Goal: Task Accomplishment & Management: Complete application form

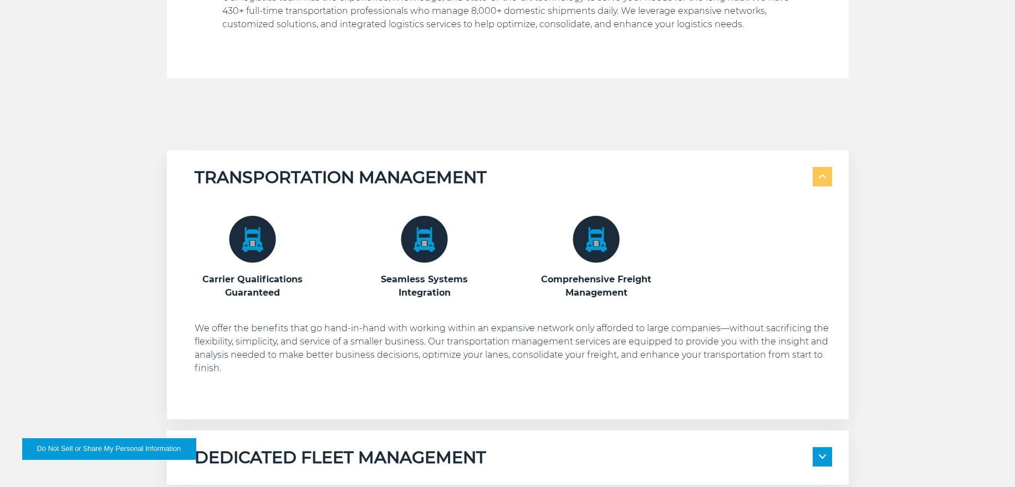
scroll to position [492, 0]
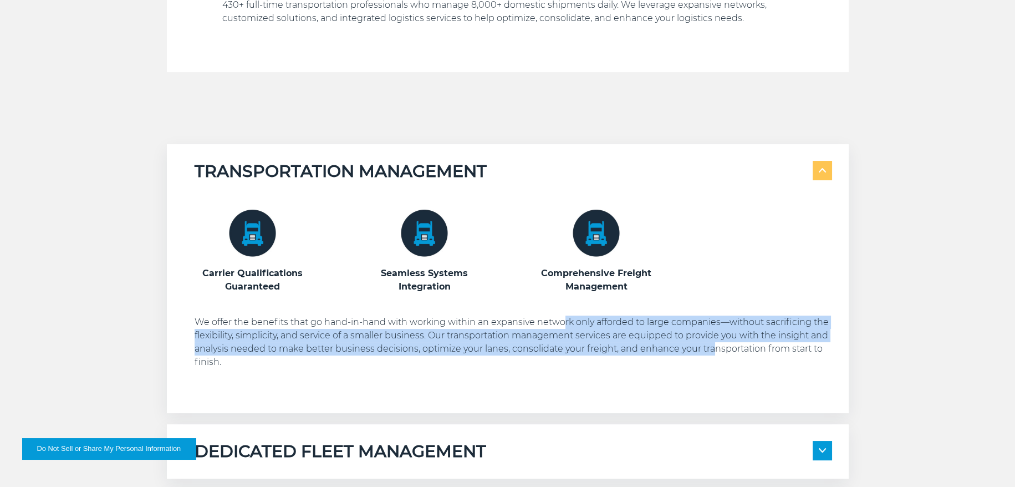
drag, startPoint x: 564, startPoint y: 323, endPoint x: 713, endPoint y: 353, distance: 151.5
click at [713, 353] on p "We offer the benefits that go hand-in-hand with working within an expansive net…" at bounding box center [513, 341] width 637 height 53
click at [529, 349] on p "We offer the benefits that go hand-in-hand with working within an expansive net…" at bounding box center [513, 341] width 637 height 53
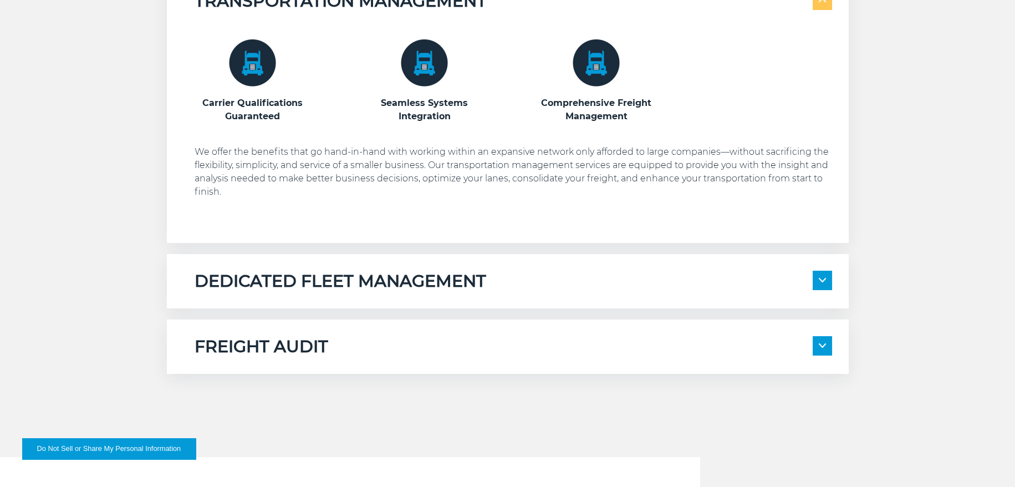
scroll to position [677, 0]
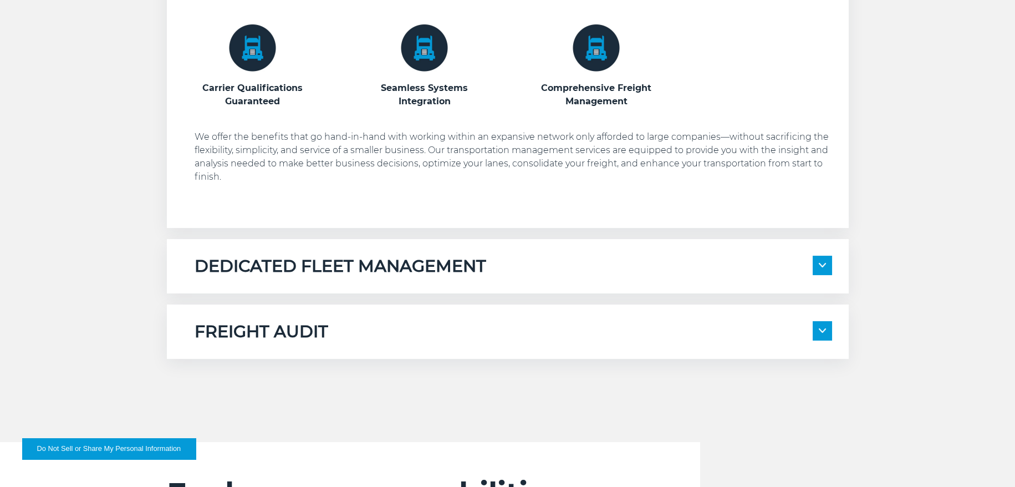
click at [395, 270] on h5 "DEDICATED FLEET MANAGEMENT" at bounding box center [341, 266] width 292 height 21
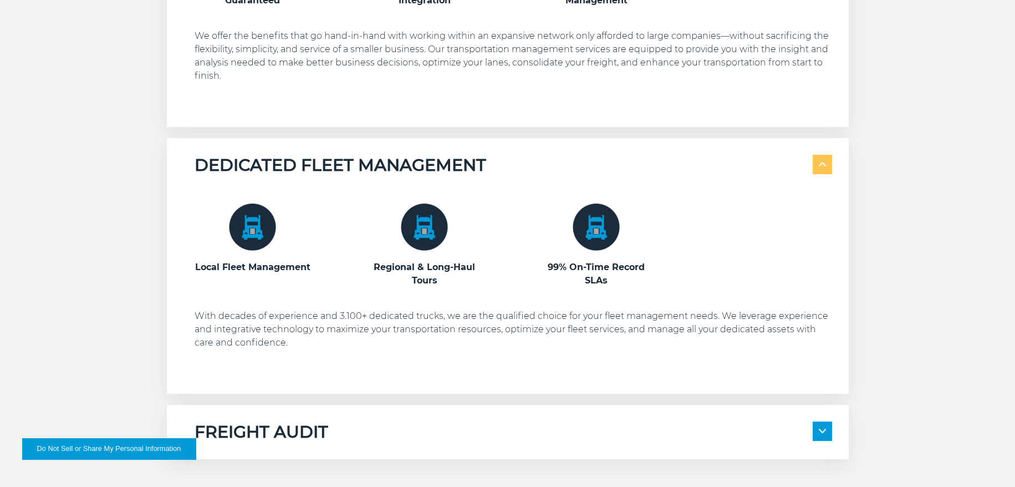
scroll to position [800, 0]
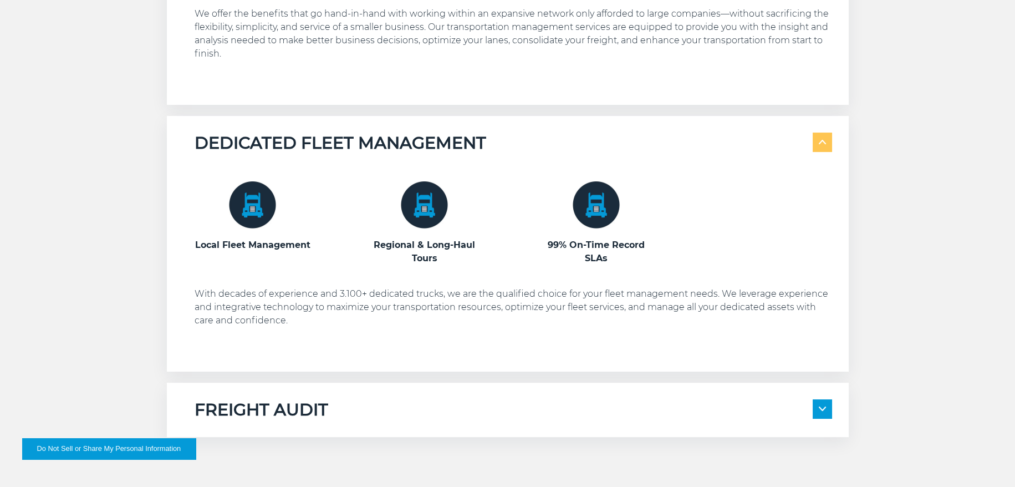
click at [325, 408] on h5 "FREIGHT AUDIT" at bounding box center [262, 409] width 134 height 21
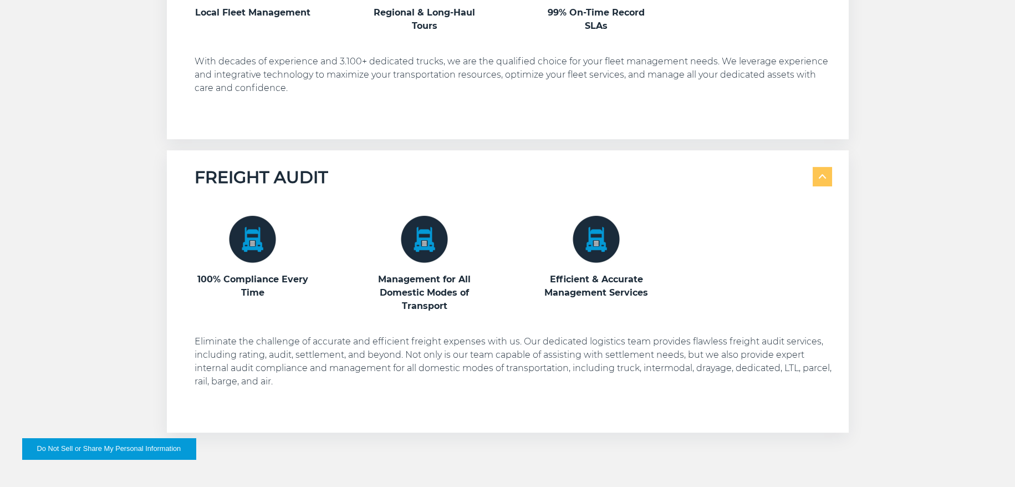
scroll to position [1047, 0]
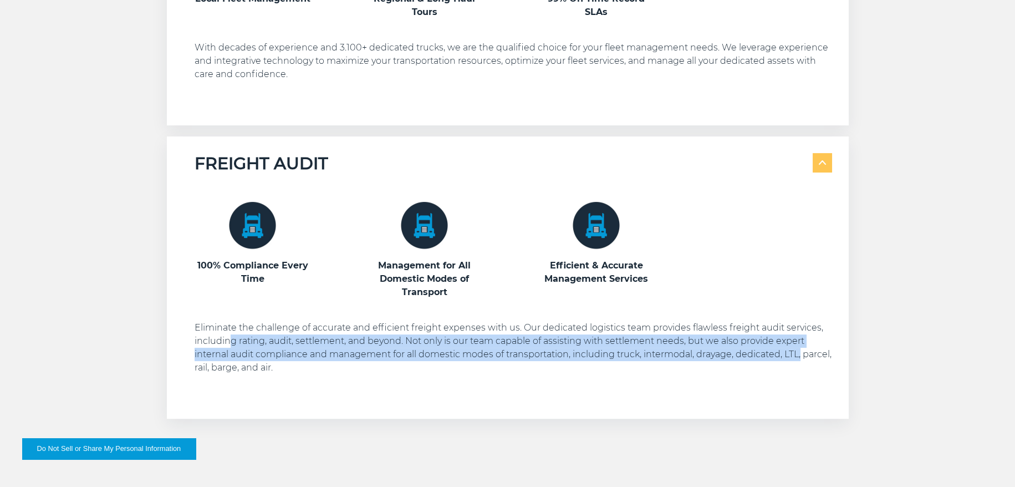
drag, startPoint x: 228, startPoint y: 344, endPoint x: 840, endPoint y: 356, distance: 612.0
click at [840, 356] on div "FREIGHT AUDIT 100% Compliance Every Time Management for All Domestic Modes of T…" at bounding box center [508, 277] width 682 height 282
click at [363, 358] on p "Eliminate the challenge of accurate and efficient freight expenses with us. Our…" at bounding box center [513, 347] width 637 height 53
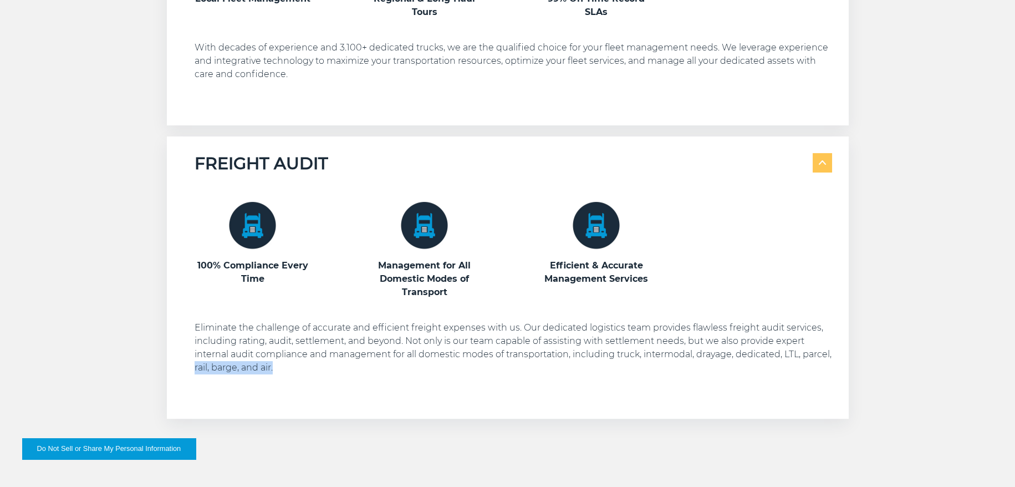
drag, startPoint x: 223, startPoint y: 366, endPoint x: 410, endPoint y: 372, distance: 186.9
click at [410, 372] on p "Eliminate the challenge of accurate and efficient freight expenses with us. Our…" at bounding box center [513, 347] width 637 height 53
click at [283, 370] on p "Eliminate the challenge of accurate and efficient freight expenses with us. Our…" at bounding box center [513, 347] width 637 height 53
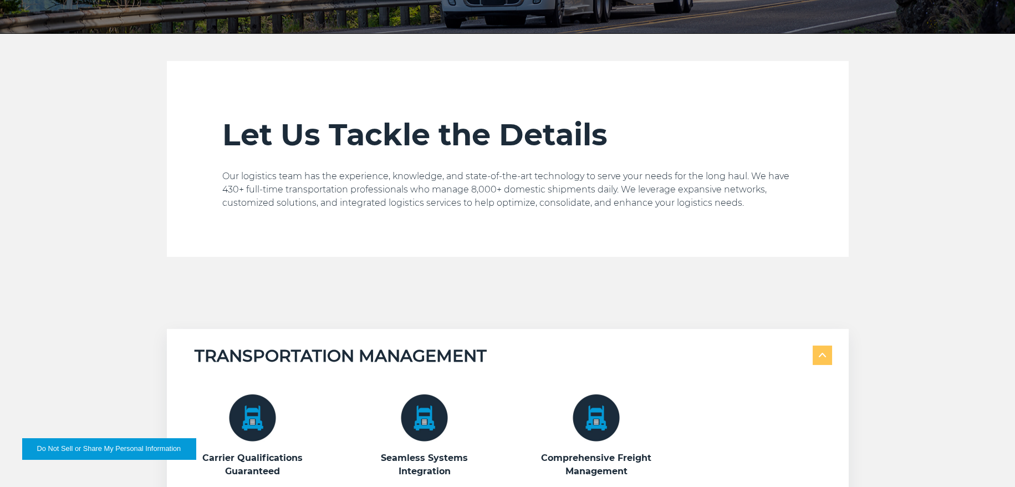
scroll to position [0, 0]
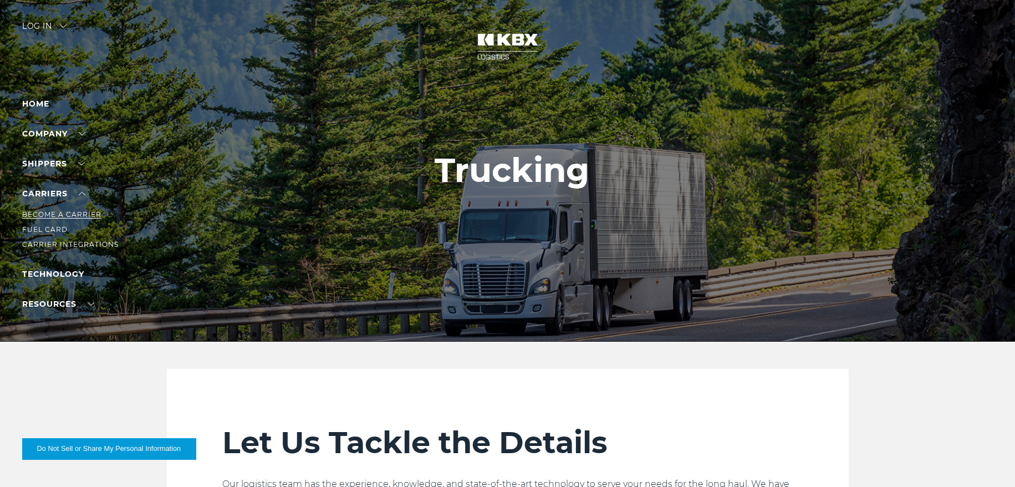
click at [50, 216] on link "Become a Carrier" at bounding box center [61, 214] width 79 height 8
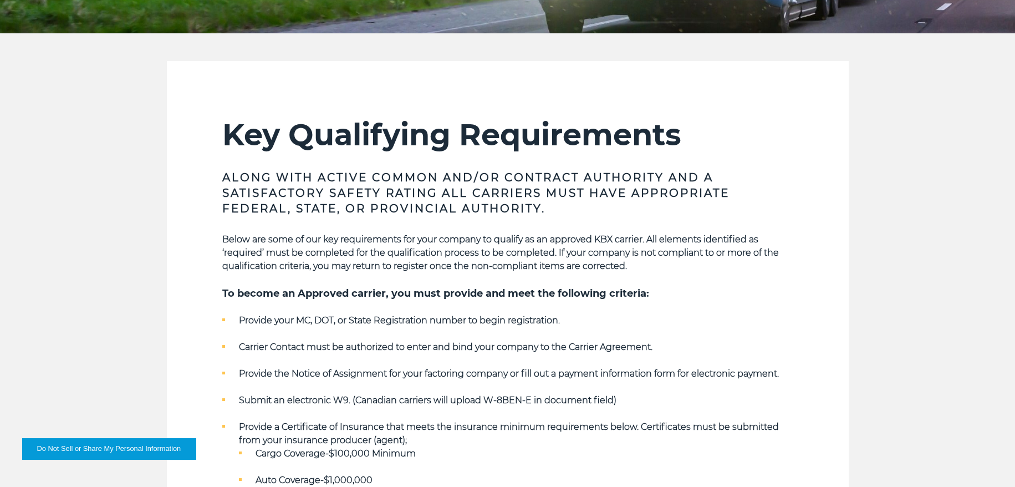
scroll to position [369, 0]
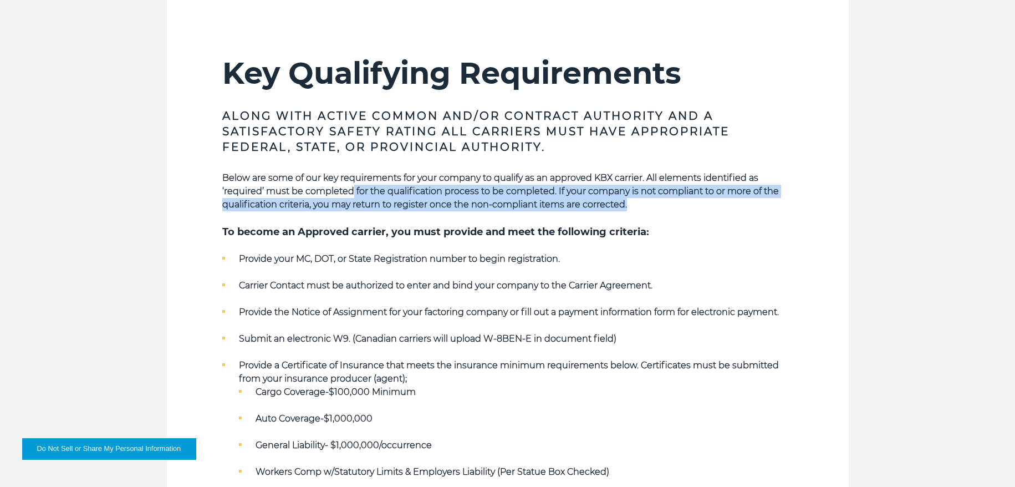
drag, startPoint x: 353, startPoint y: 192, endPoint x: 824, endPoint y: 205, distance: 470.8
click at [824, 205] on section "Key Qualifying Requirements Along with Active Common and/or Contract Authority …" at bounding box center [508, 343] width 682 height 688
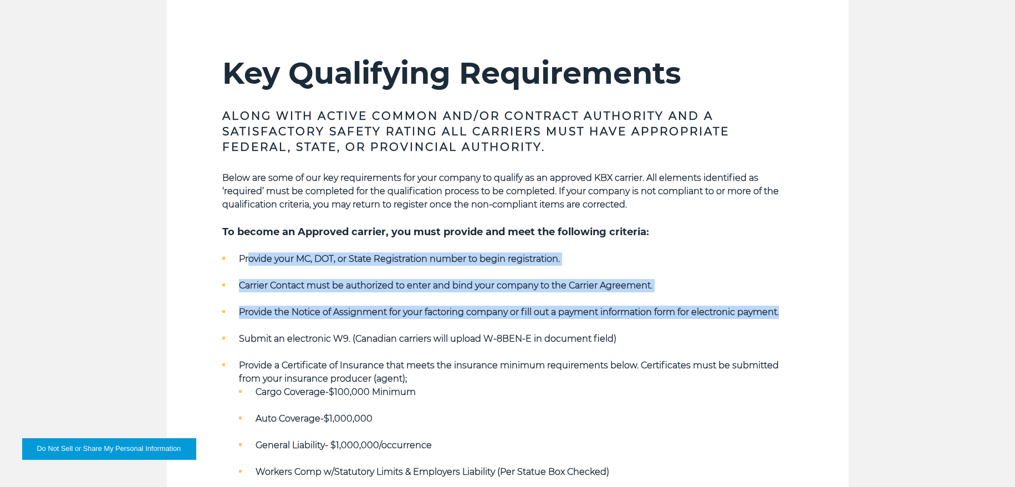
drag, startPoint x: 248, startPoint y: 261, endPoint x: 827, endPoint y: 305, distance: 580.9
click at [827, 305] on section "Key Qualifying Requirements Along with Active Common and/or Contract Authority …" at bounding box center [508, 343] width 682 height 688
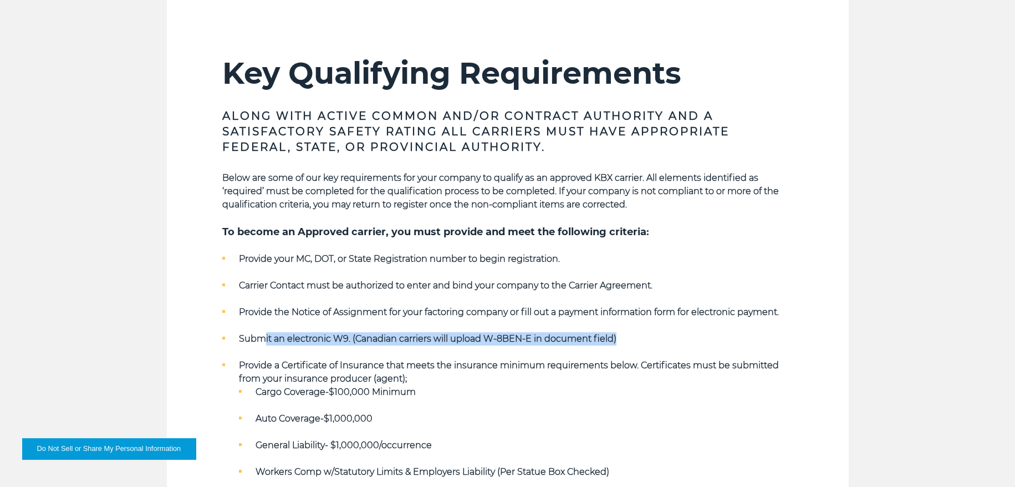
drag, startPoint x: 261, startPoint y: 334, endPoint x: 687, endPoint y: 339, distance: 426.3
click at [687, 339] on li "Submit an electronic W9. (Canadian carriers will upload W-8BEN-E in document fi…" at bounding box center [507, 338] width 571 height 13
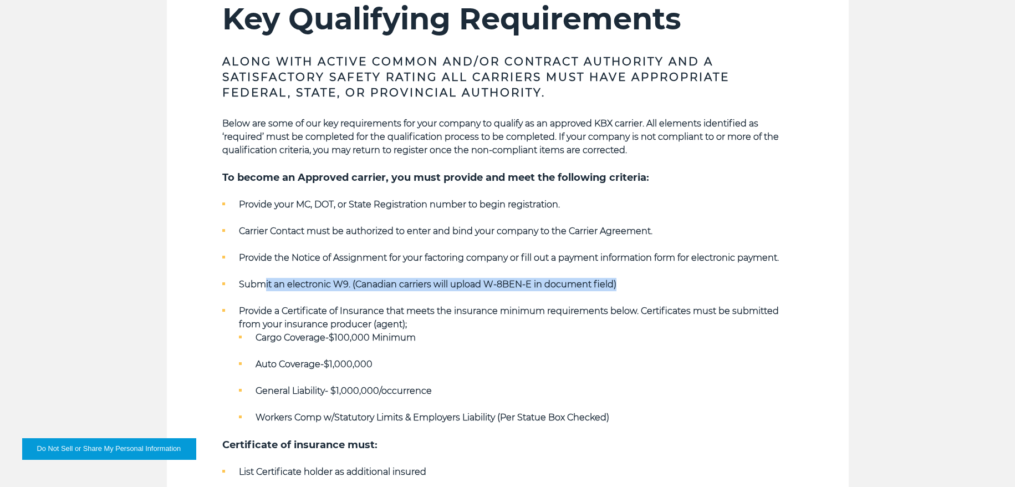
scroll to position [492, 0]
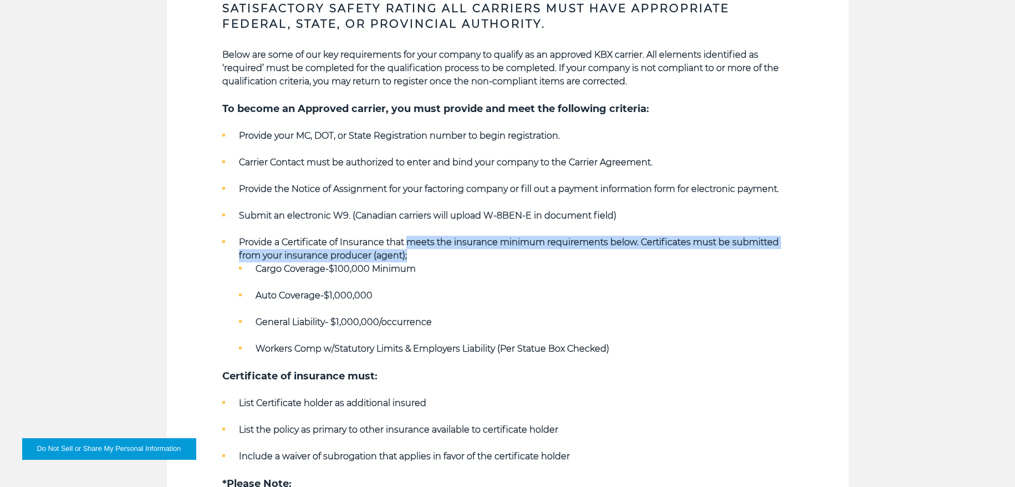
drag, startPoint x: 408, startPoint y: 243, endPoint x: 804, endPoint y: 261, distance: 396.2
click at [804, 261] on section "Key Qualifying Requirements Along with Active Common and/or Contract Authority …" at bounding box center [508, 220] width 682 height 688
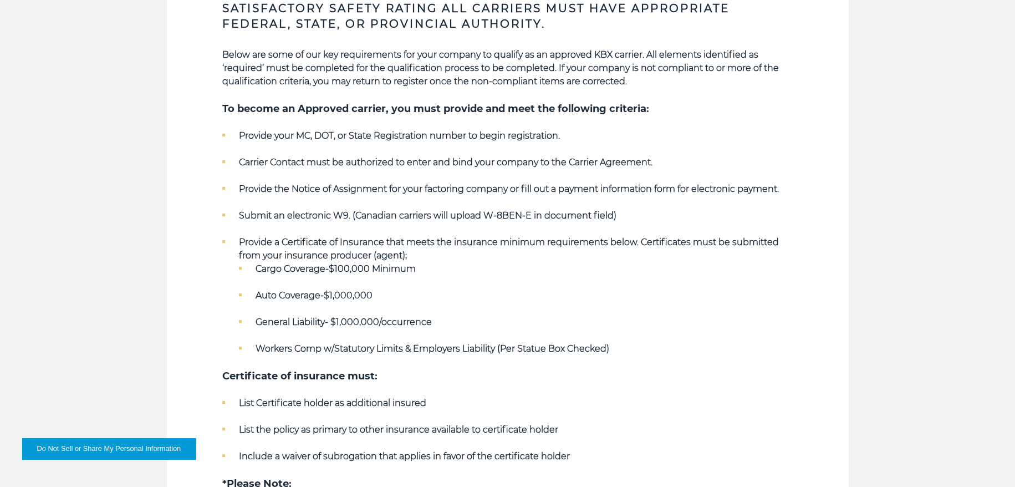
click at [283, 242] on strong "Provide a Certificate of Insurance that meets the insurance minimum requirement…" at bounding box center [509, 249] width 540 height 24
drag, startPoint x: 254, startPoint y: 267, endPoint x: 486, endPoint y: 264, distance: 232.3
click at [486, 264] on li "Cargo Coverage-$100,000 Minimum" at bounding box center [516, 268] width 554 height 13
